Goal: Task Accomplishment & Management: Manage account settings

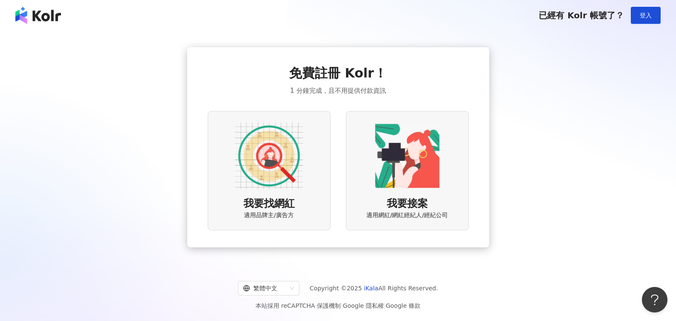
click at [396, 171] on img at bounding box center [407, 156] width 68 height 68
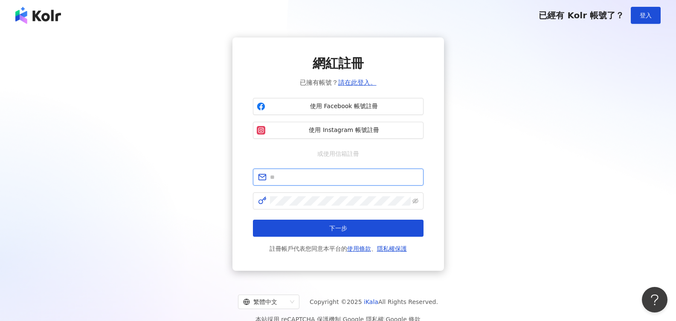
scroll to position [3, 0]
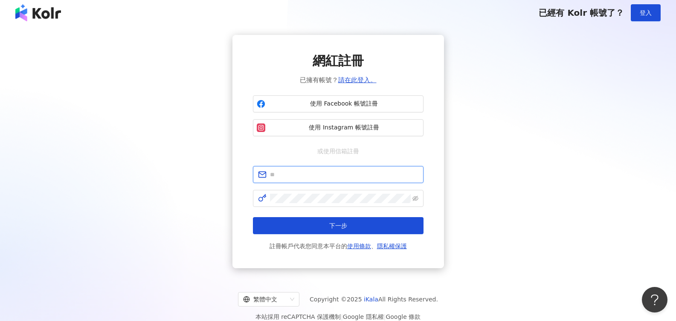
click at [325, 179] on span at bounding box center [338, 174] width 171 height 17
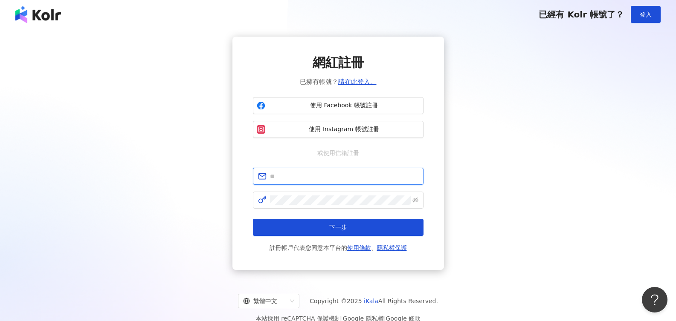
scroll to position [0, 0]
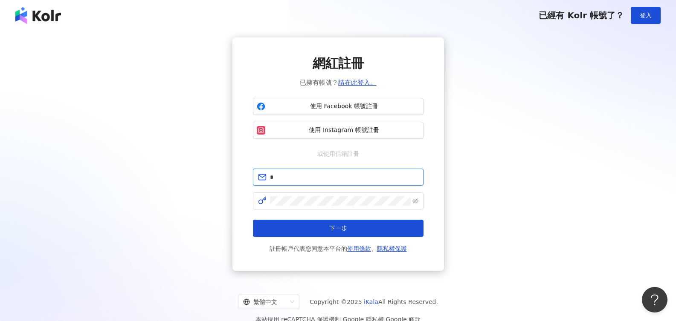
type input "**********"
click at [354, 190] on form "**********" at bounding box center [338, 211] width 171 height 85
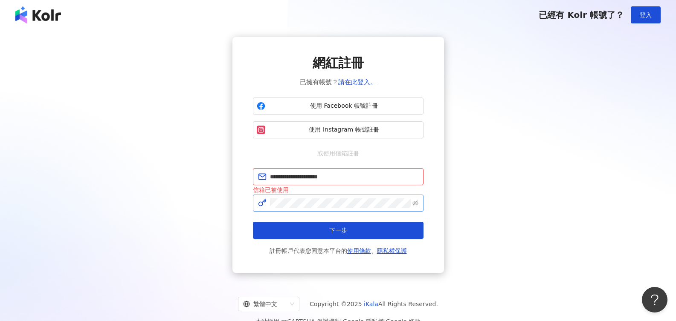
click at [343, 208] on span at bounding box center [338, 203] width 171 height 17
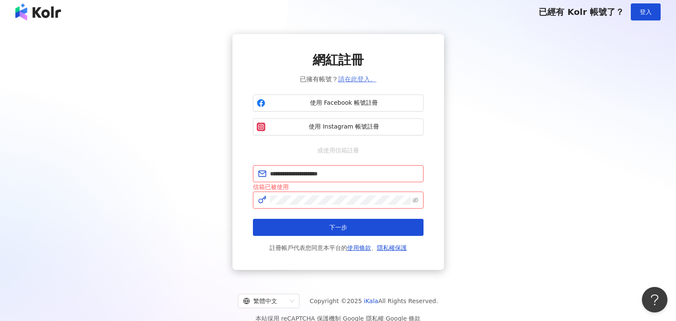
click at [352, 81] on link "請在此登入。" at bounding box center [357, 79] width 38 height 8
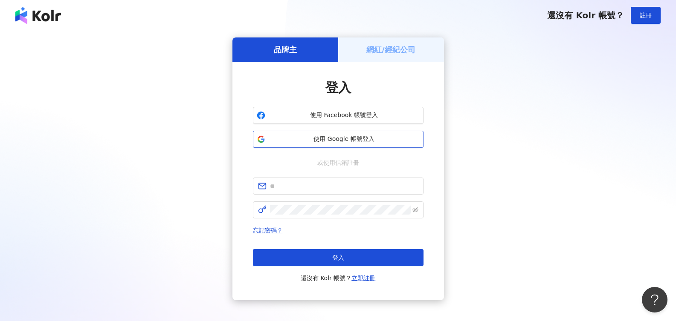
click at [330, 138] on span "使用 Google 帳號登入" at bounding box center [344, 139] width 151 height 9
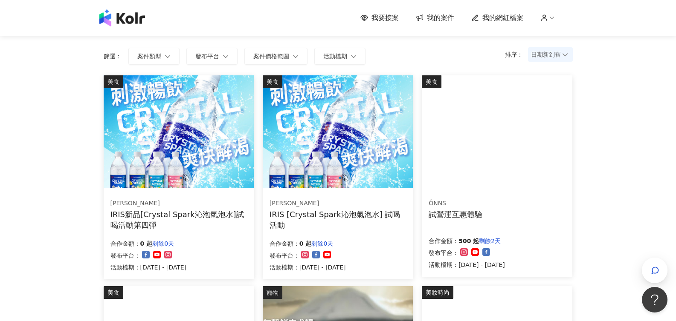
scroll to position [64, 0]
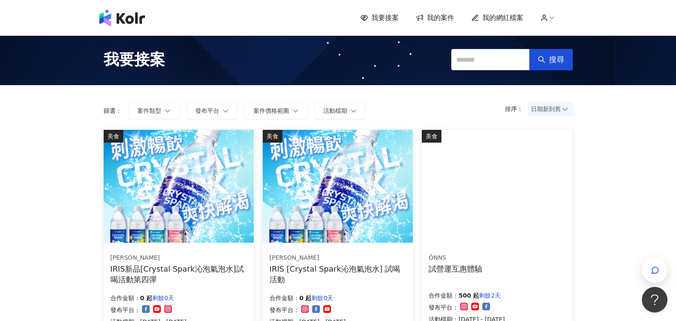
scroll to position [3, 0]
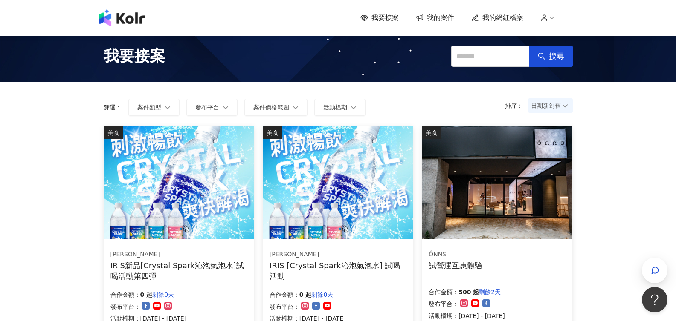
click at [131, 17] on img at bounding box center [122, 17] width 46 height 17
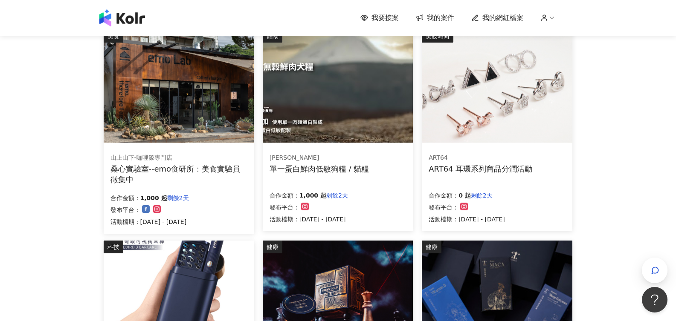
scroll to position [315, 0]
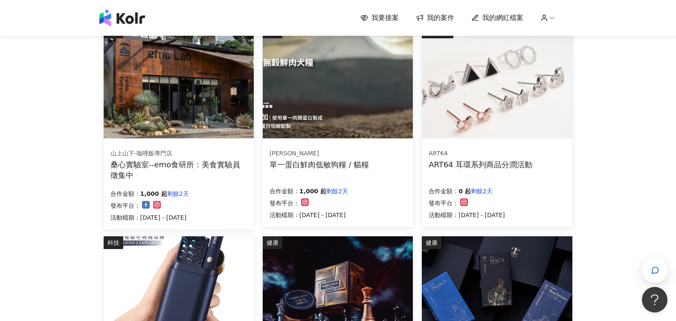
click at [496, 17] on span "我的網紅檔案" at bounding box center [502, 17] width 41 height 9
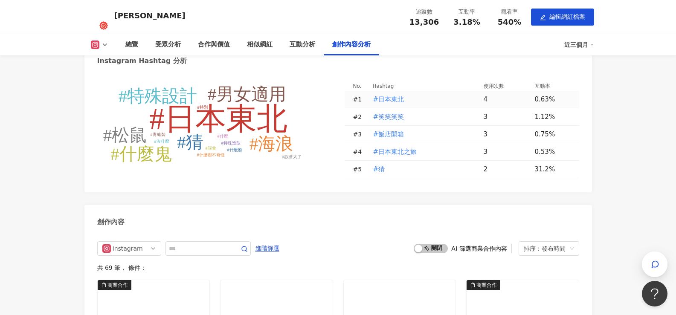
scroll to position [2083, 0]
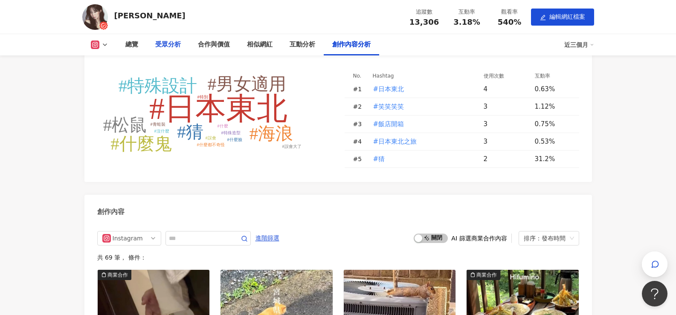
click at [162, 45] on div "受眾分析" at bounding box center [168, 45] width 26 height 10
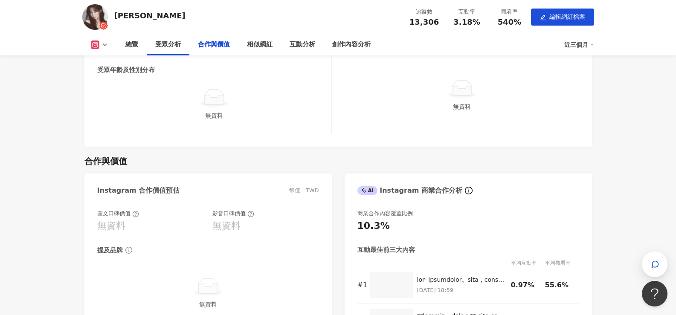
scroll to position [755, 6]
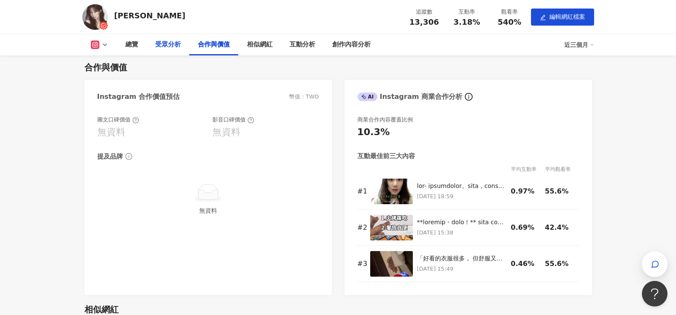
click at [159, 43] on div "受眾分析" at bounding box center [168, 45] width 26 height 10
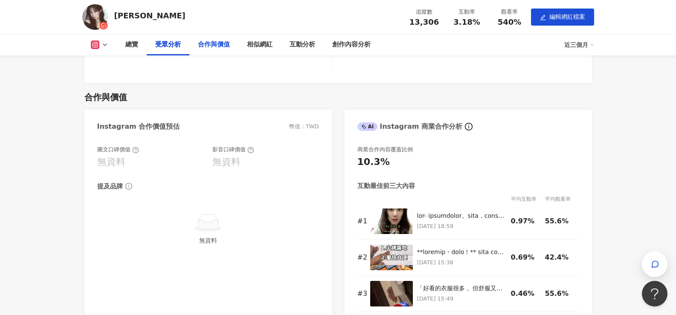
click at [205, 46] on div "合作與價值" at bounding box center [214, 45] width 32 height 10
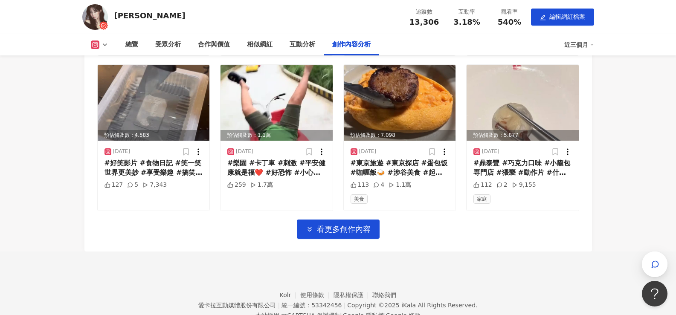
scroll to position [2610, 0]
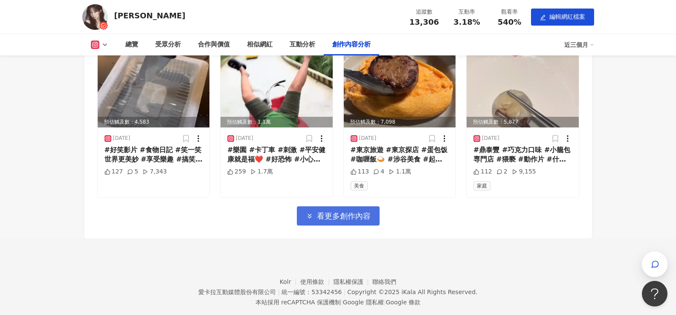
click at [312, 220] on icon "button" at bounding box center [310, 216] width 8 height 8
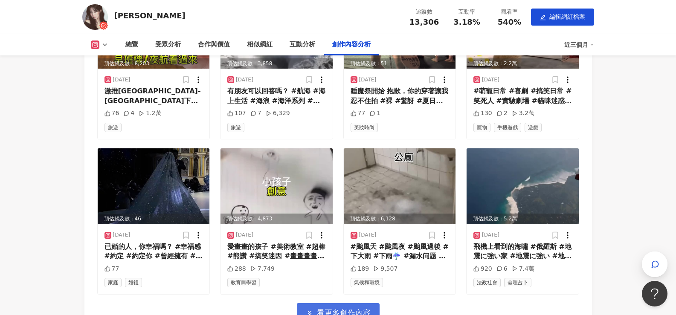
scroll to position [3088, 0]
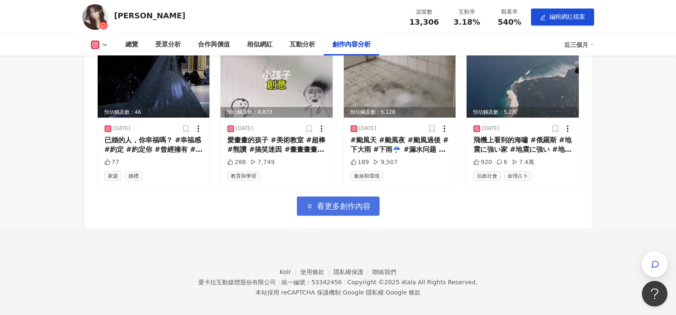
click at [322, 211] on span "看更多創作內容" at bounding box center [344, 206] width 54 height 9
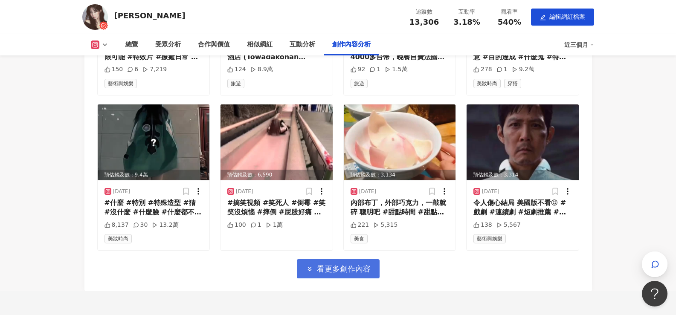
scroll to position [3569, 0]
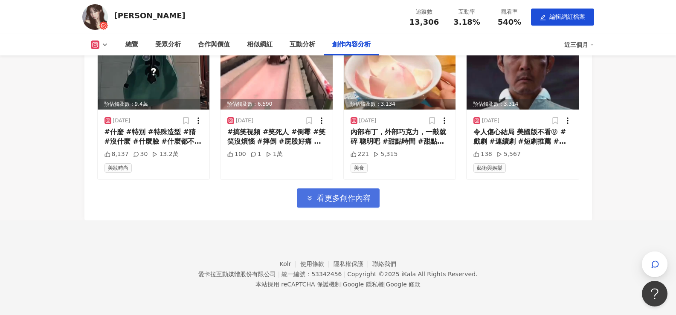
click at [322, 196] on span "看更多創作內容" at bounding box center [344, 198] width 54 height 9
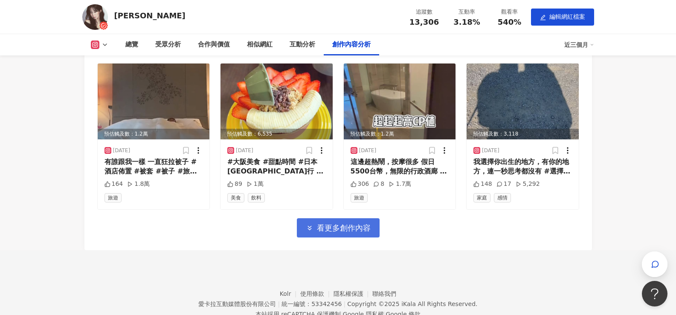
scroll to position [4035, 0]
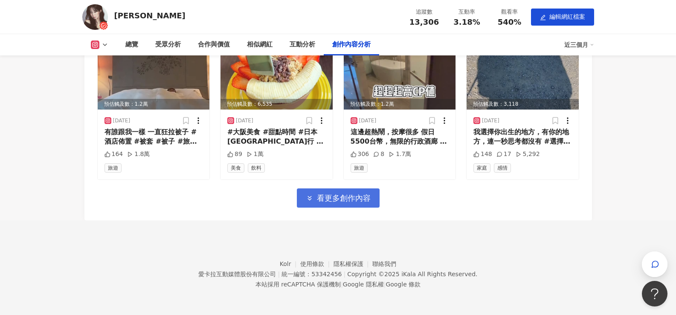
click at [327, 196] on span "看更多創作內容" at bounding box center [344, 198] width 54 height 9
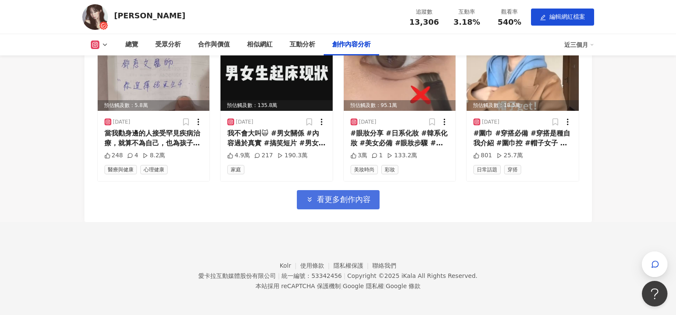
scroll to position [4501, 0]
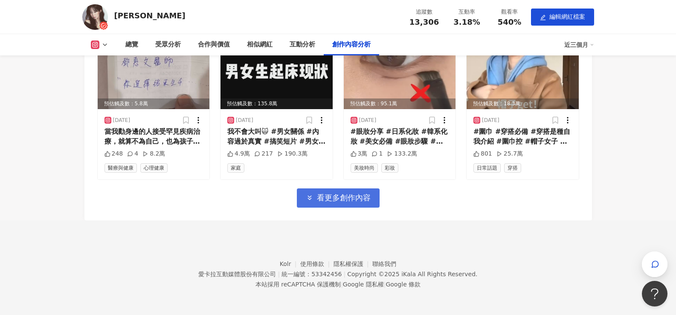
click at [325, 198] on span "看更多創作內容" at bounding box center [344, 197] width 54 height 9
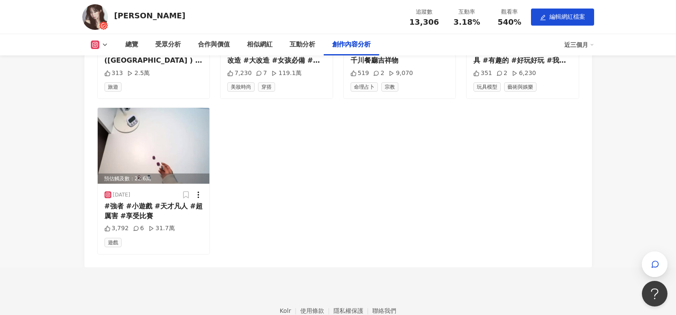
scroll to position [4934, 0]
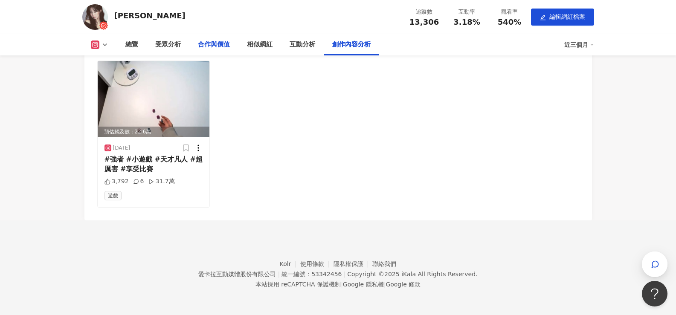
click at [202, 43] on div "合作與價值" at bounding box center [214, 45] width 32 height 10
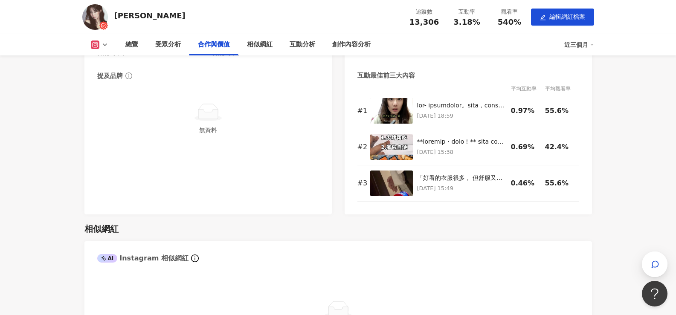
scroll to position [861, 0]
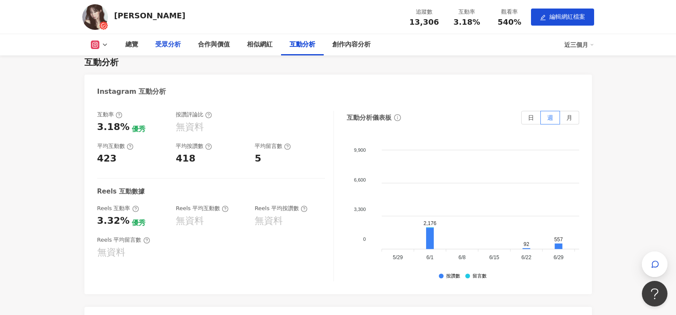
click at [160, 40] on div "受眾分析" at bounding box center [168, 45] width 26 height 10
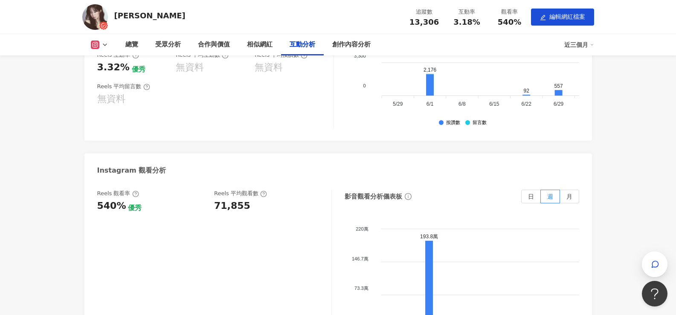
scroll to position [1554, 3]
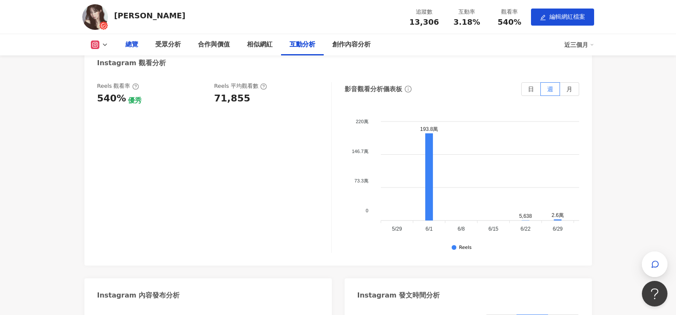
click at [128, 45] on div "總覽" at bounding box center [131, 45] width 13 height 10
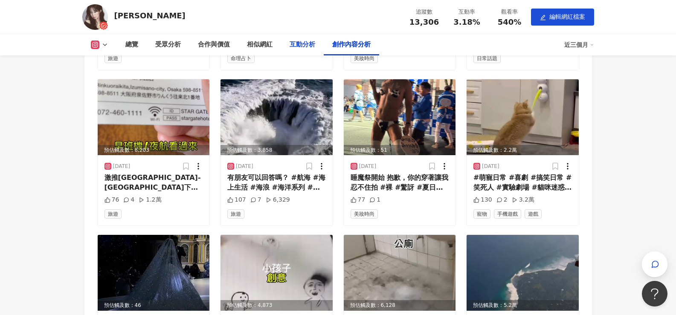
scroll to position [1288, 1]
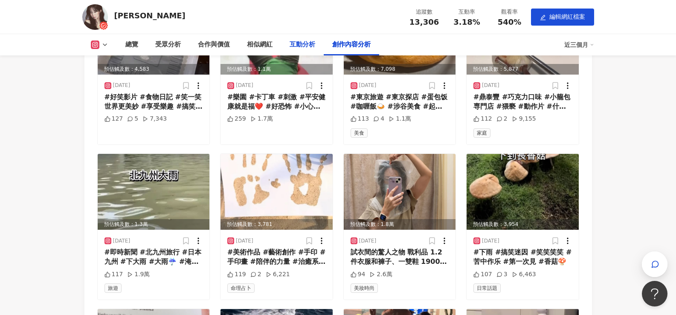
click at [293, 41] on div "互動分析" at bounding box center [302, 45] width 26 height 10
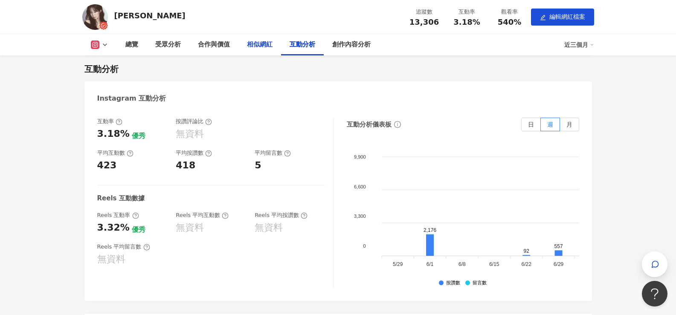
click at [257, 43] on div "相似網紅" at bounding box center [260, 45] width 26 height 10
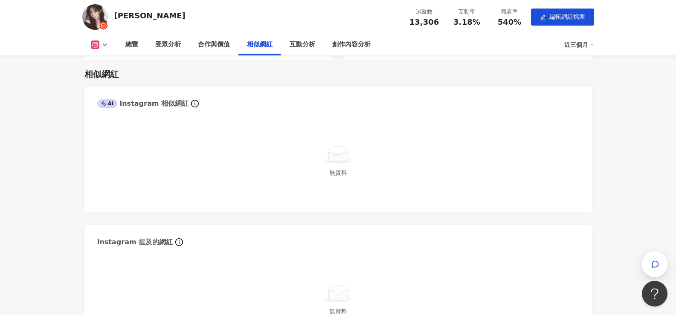
scroll to position [991, 1]
click at [221, 47] on div "合作與價值" at bounding box center [214, 45] width 32 height 10
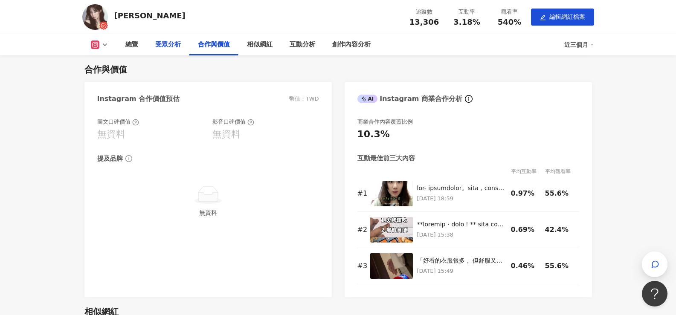
scroll to position [753, 0]
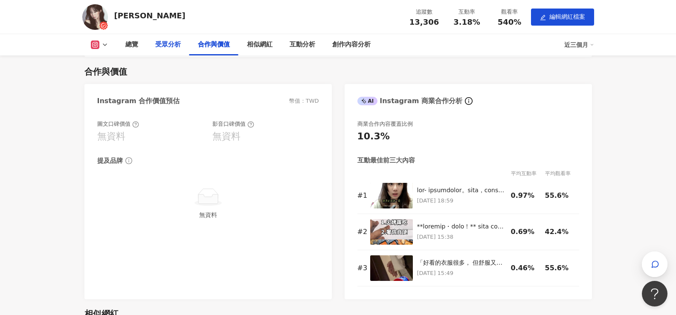
click at [161, 44] on div "受眾分析" at bounding box center [168, 45] width 26 height 10
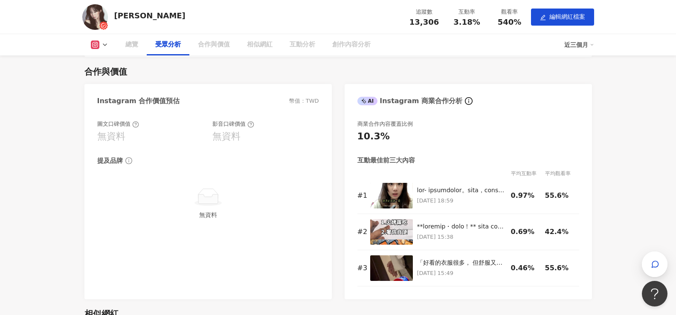
scroll to position [575, 0]
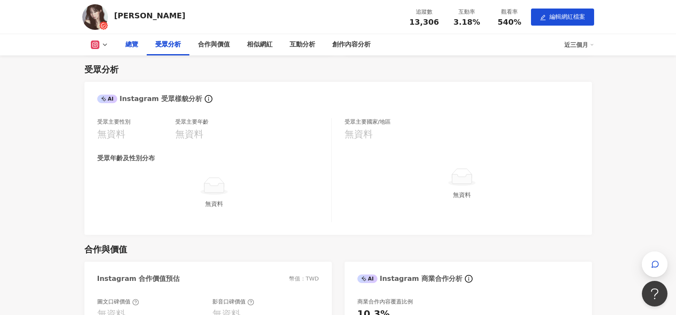
click at [137, 46] on div "總覽" at bounding box center [131, 45] width 13 height 10
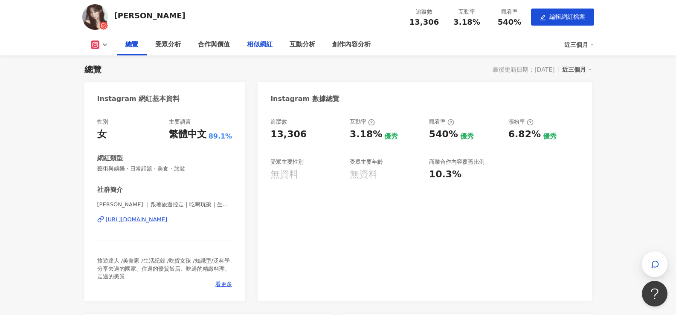
scroll to position [61, 4]
